Goal: Complete application form: Complete application form

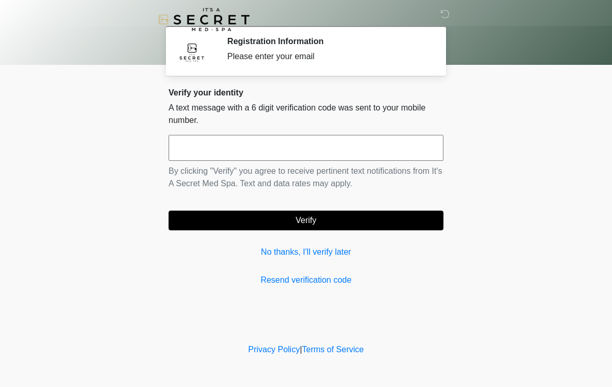
click at [241, 144] on input "text" at bounding box center [306, 148] width 275 height 26
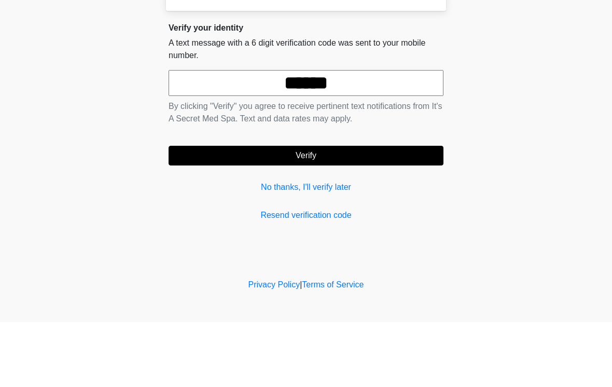
type input "******"
click at [344, 211] on button "Verify" at bounding box center [306, 221] width 275 height 20
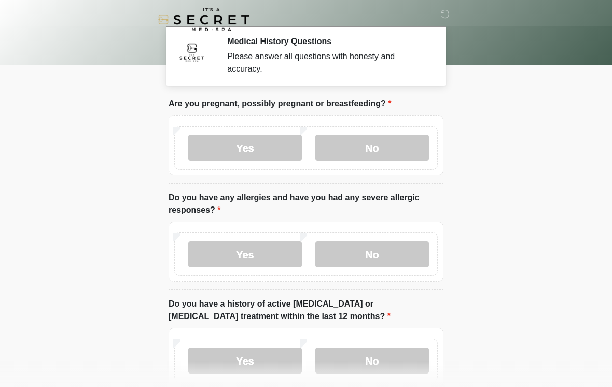
click at [396, 148] on label "No" at bounding box center [372, 148] width 114 height 26
click at [264, 252] on label "Yes" at bounding box center [245, 254] width 114 height 26
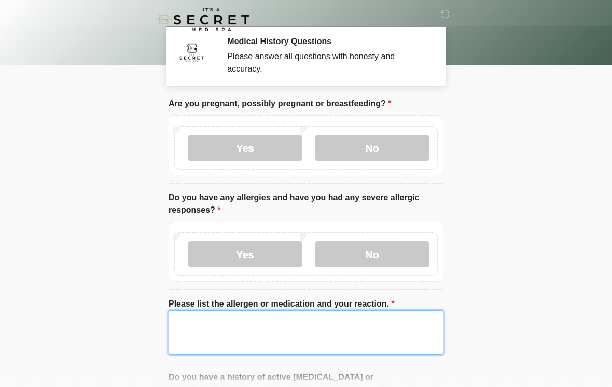
click at [293, 327] on textarea "Please list the allergen or medication and your reaction." at bounding box center [306, 332] width 275 height 45
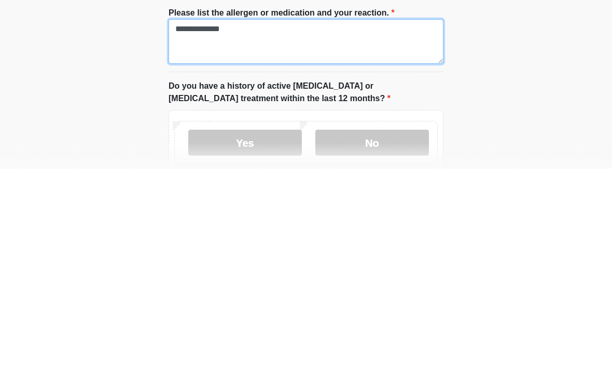
type textarea "**********"
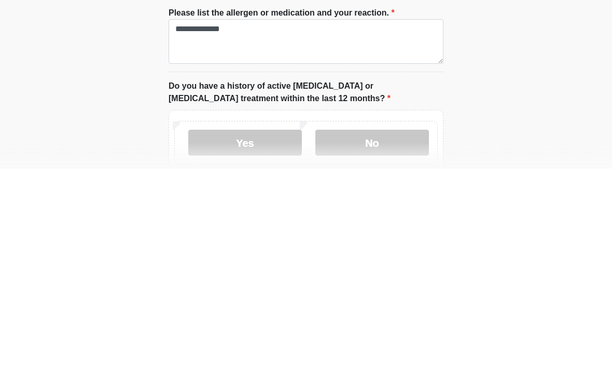
click at [369, 349] on label "No" at bounding box center [372, 362] width 114 height 26
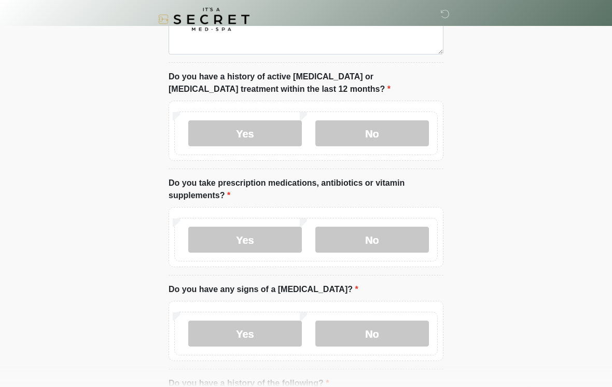
scroll to position [324, 0]
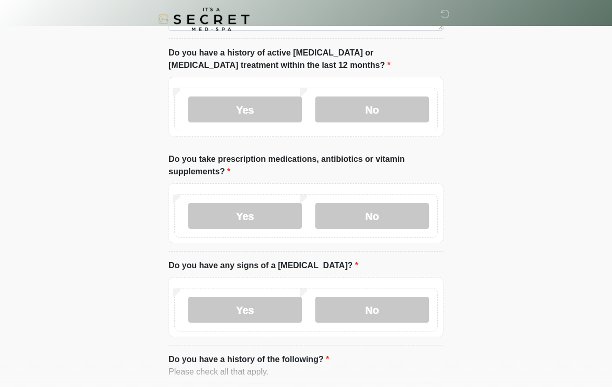
click at [259, 218] on label "Yes" at bounding box center [245, 216] width 114 height 26
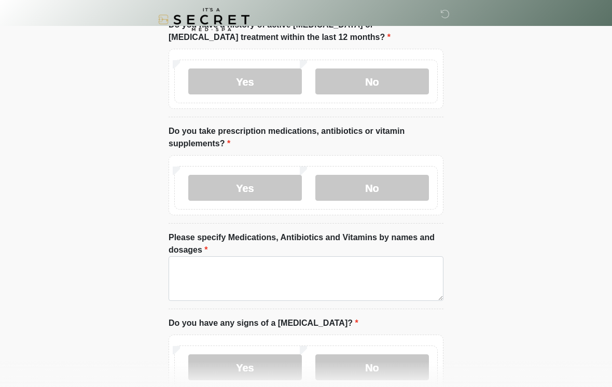
scroll to position [353, 0]
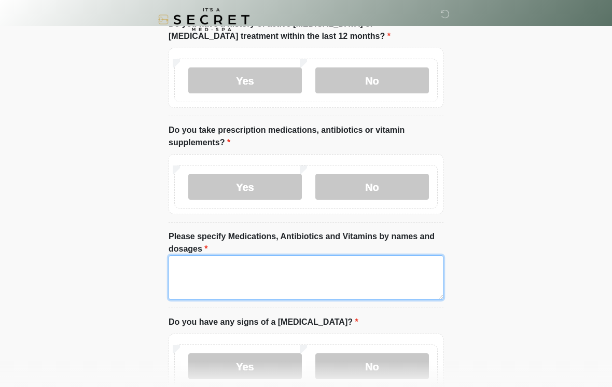
click at [304, 271] on textarea "Please specify Medications, Antibiotics and Vitamins by names and dosages" at bounding box center [306, 277] width 275 height 45
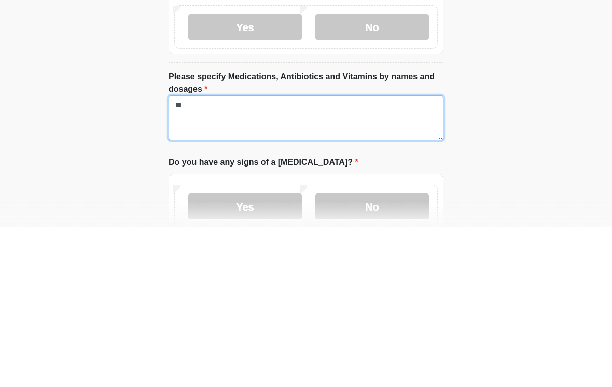
type textarea "*"
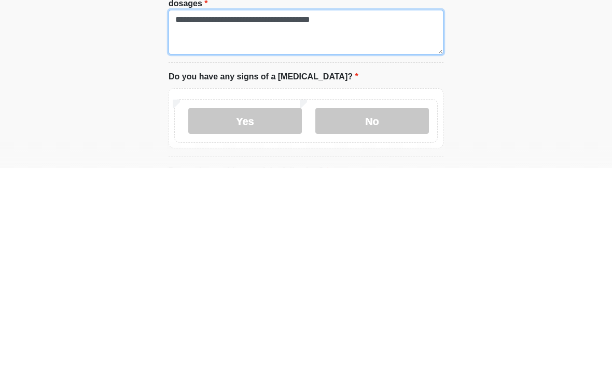
type textarea "**********"
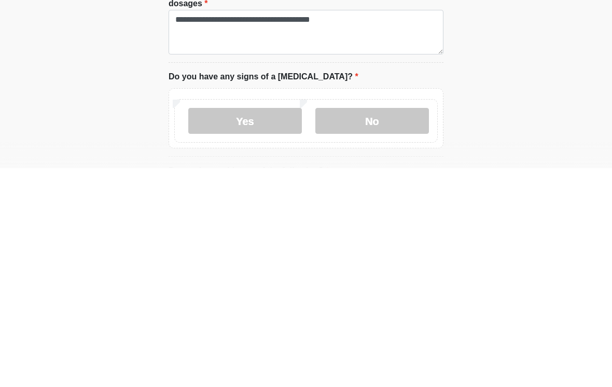
click at [380, 327] on label "No" at bounding box center [372, 340] width 114 height 26
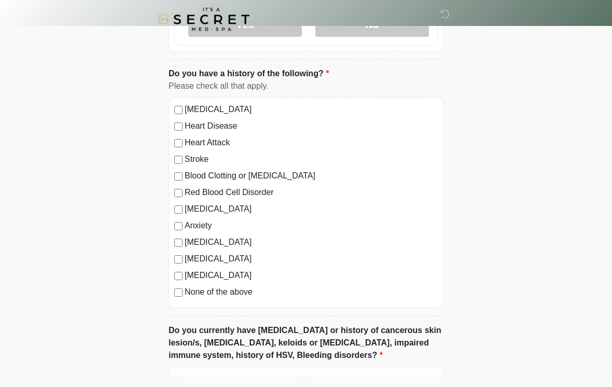
scroll to position [696, 0]
click at [248, 246] on label "Autoimmune Disorder" at bounding box center [311, 242] width 253 height 12
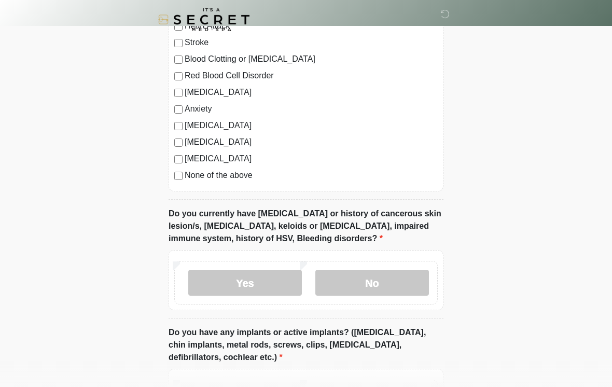
scroll to position [819, 0]
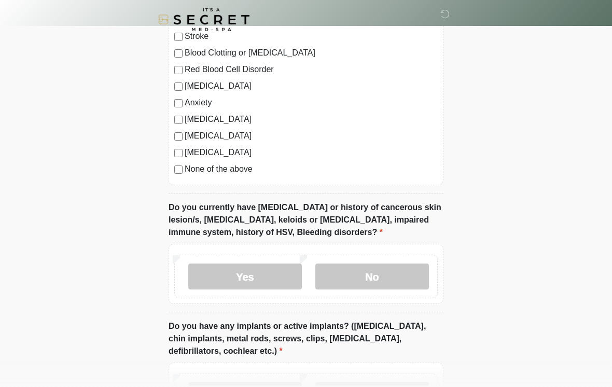
click at [392, 272] on label "No" at bounding box center [372, 277] width 114 height 26
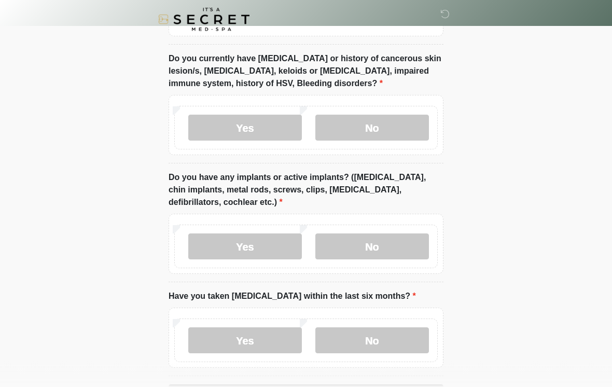
scroll to position [966, 0]
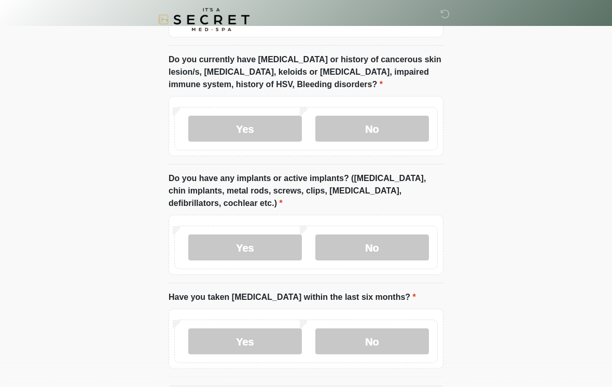
click at [404, 243] on label "No" at bounding box center [372, 247] width 114 height 26
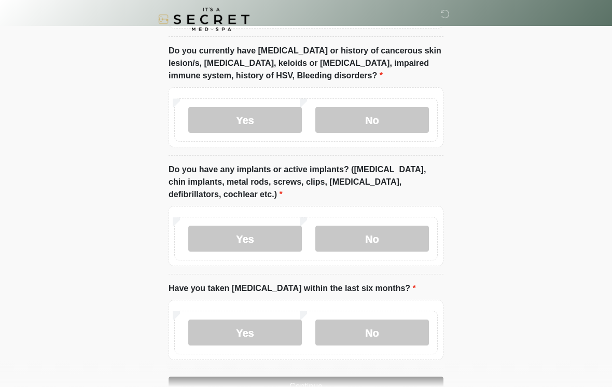
scroll to position [1022, 0]
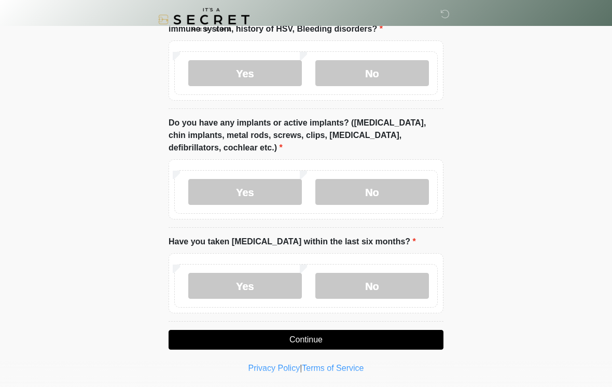
click at [391, 282] on label "No" at bounding box center [372, 286] width 114 height 26
click at [404, 339] on button "Continue" at bounding box center [306, 340] width 275 height 20
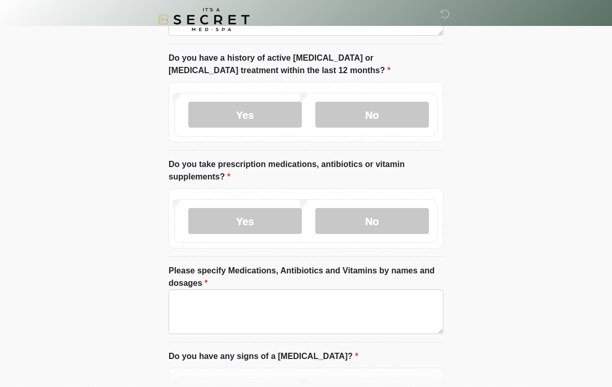
scroll to position [0, 0]
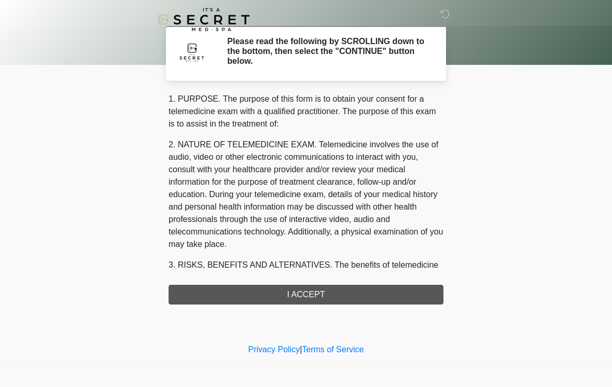
click at [397, 297] on div "1. PURPOSE. The purpose of this form is to obtain your consent for a telemedici…" at bounding box center [306, 199] width 275 height 212
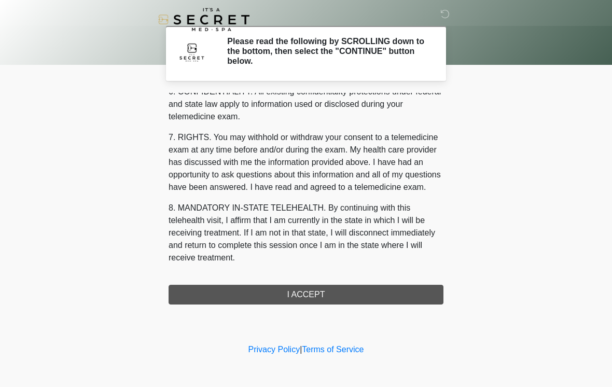
click at [381, 286] on button "I ACCEPT" at bounding box center [306, 295] width 275 height 20
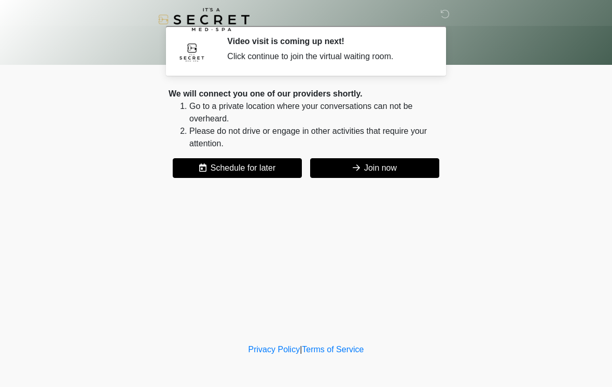
click at [408, 171] on button "Join now" at bounding box center [374, 168] width 129 height 20
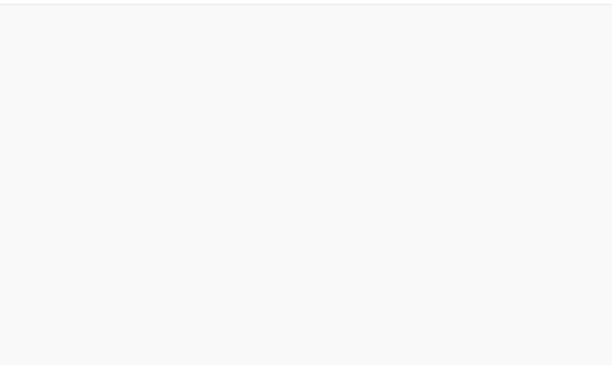
scroll to position [3, 0]
